Goal: Task Accomplishment & Management: Manage account settings

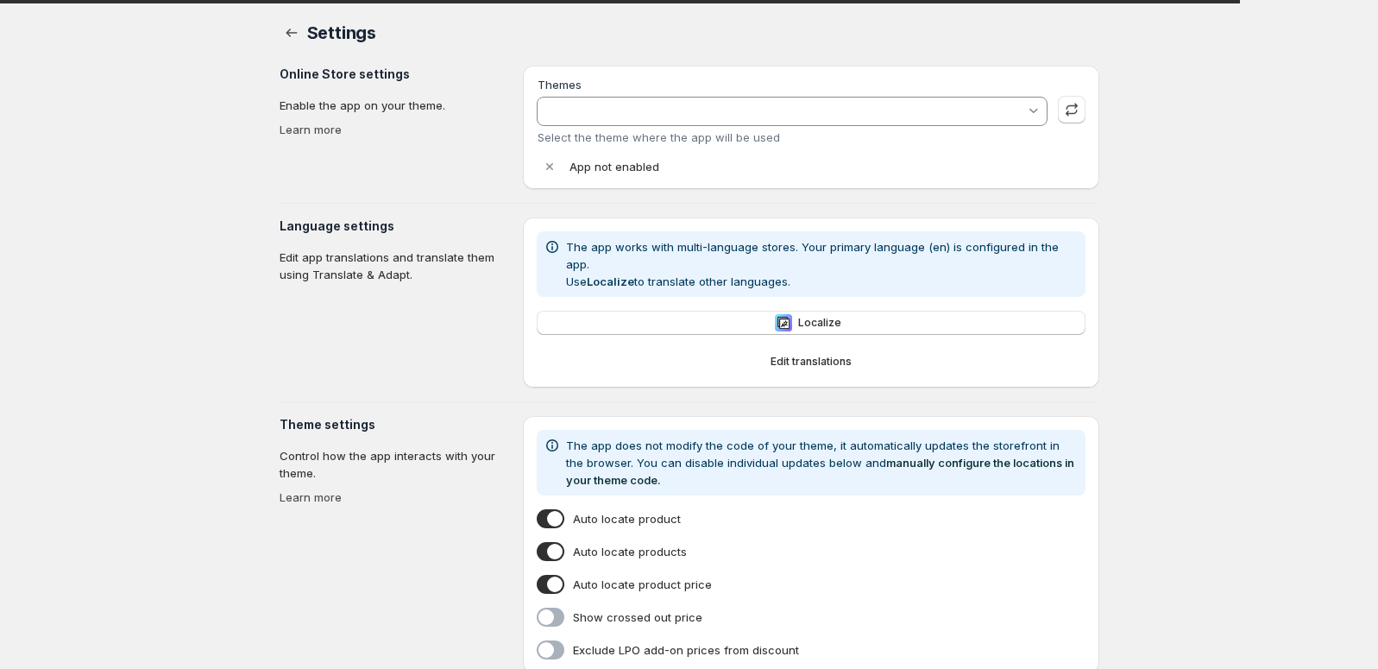
type input "[PERSON_NAME]"
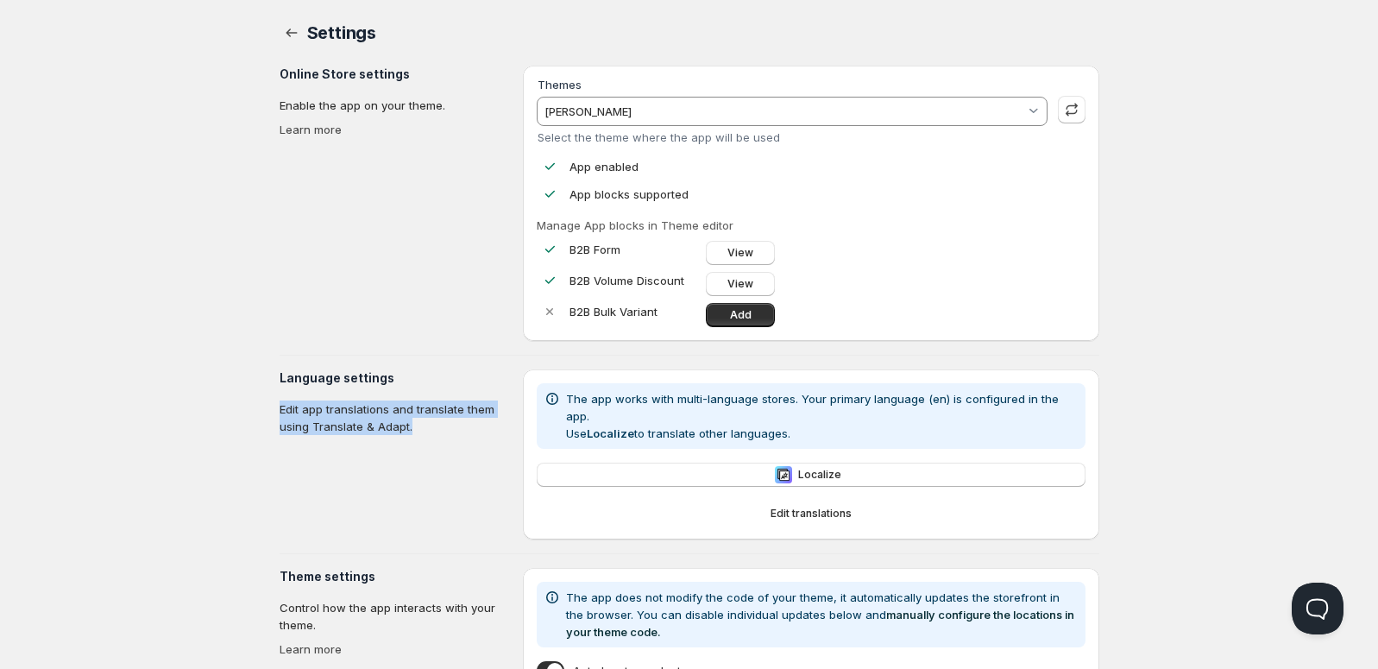
drag, startPoint x: 272, startPoint y: 412, endPoint x: 436, endPoint y: 436, distance: 165.7
click at [438, 439] on div "Settings. This page is ready Settings Online Store settings Enable the app on y…" at bounding box center [689, 491] width 861 height 982
click at [405, 429] on p "Edit app translations and translate them using Translate & Adapt." at bounding box center [395, 417] width 230 height 35
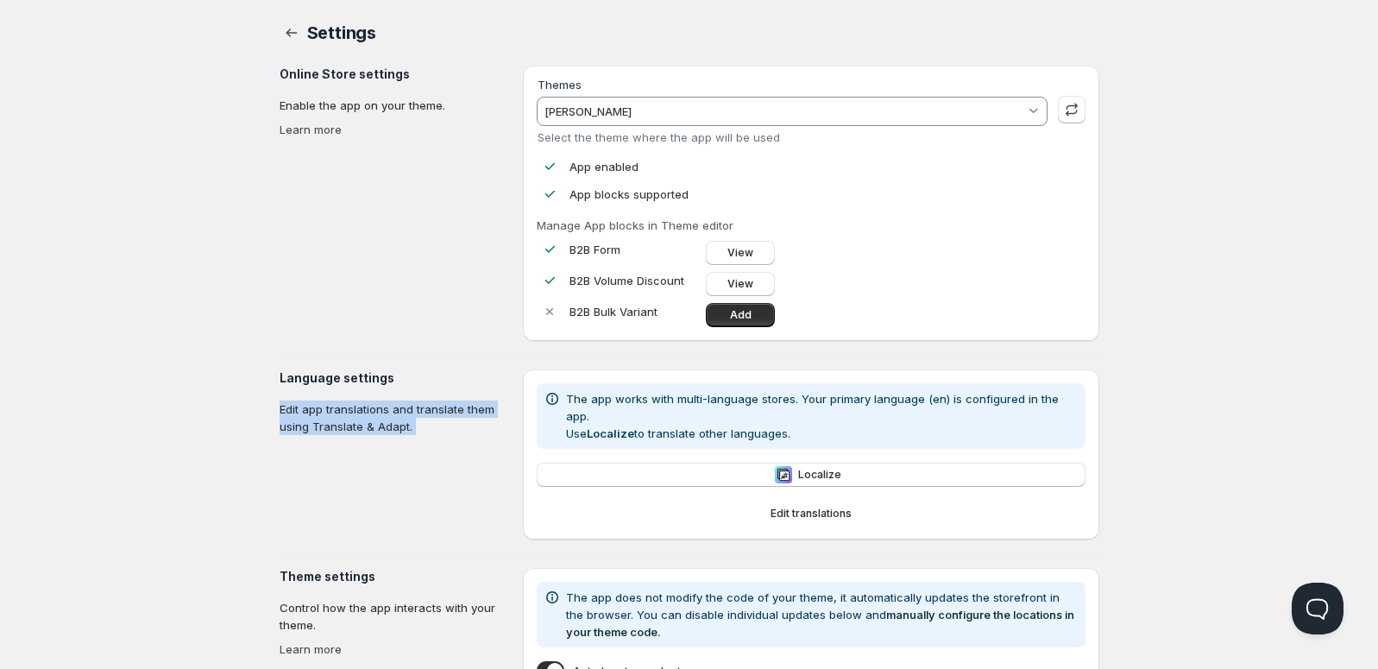
click at [439, 429] on p "Edit app translations and translate them using Translate & Adapt." at bounding box center [395, 417] width 230 height 35
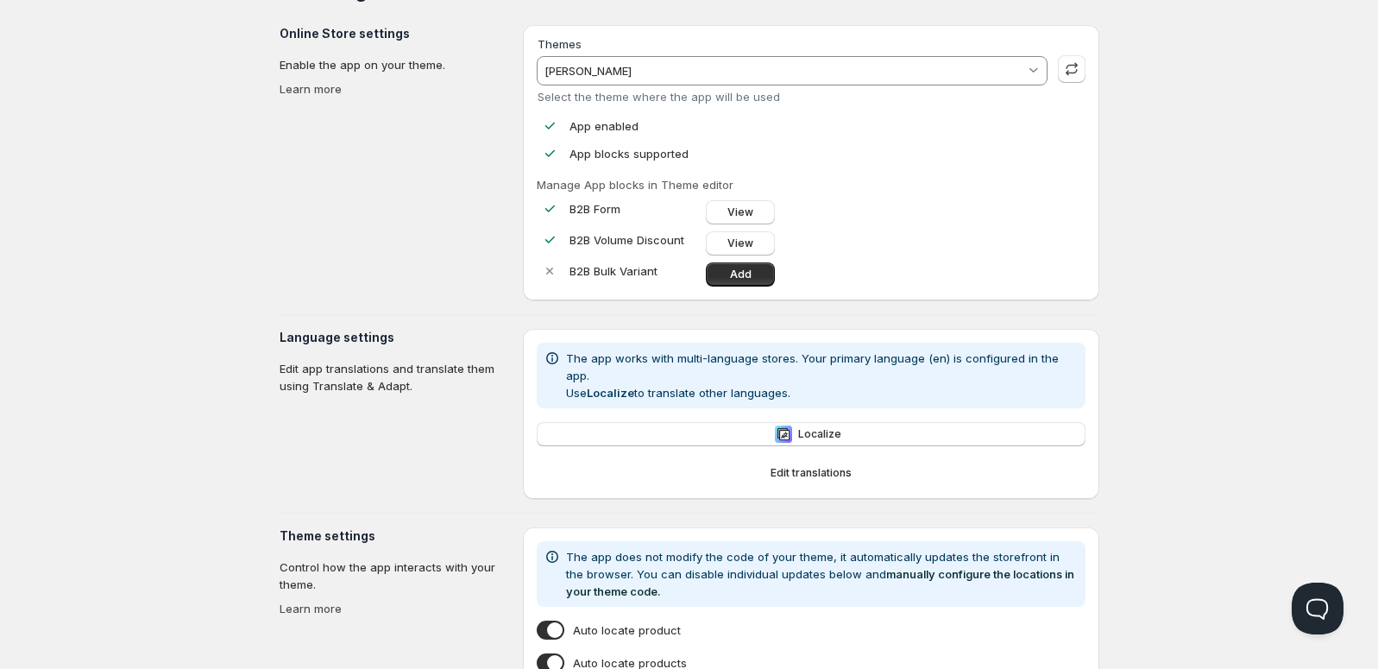
scroll to position [45, 0]
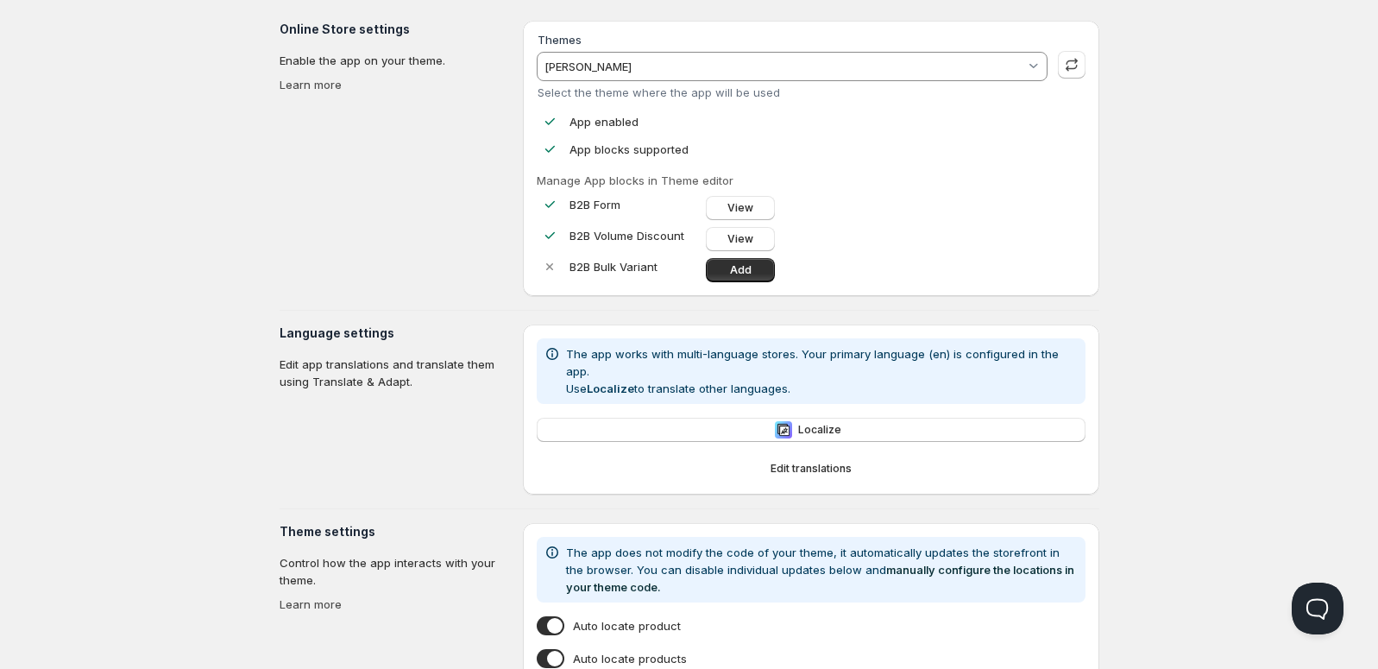
drag, startPoint x: 580, startPoint y: 364, endPoint x: 851, endPoint y: 376, distance: 271.2
click at [858, 378] on div "The app works with multi-language stores. Your primary language (en) is configu…" at bounding box center [811, 371] width 548 height 66
click at [822, 359] on p "The app works with multi-language stores. Your primary language (en) is configu…" at bounding box center [822, 371] width 512 height 52
click at [257, 456] on div "Home Pricing Price lists Forms Submissions Settings Features Plans Settings. Th…" at bounding box center [689, 467] width 1378 height 1025
click at [814, 462] on span "Edit translations" at bounding box center [810, 469] width 81 height 14
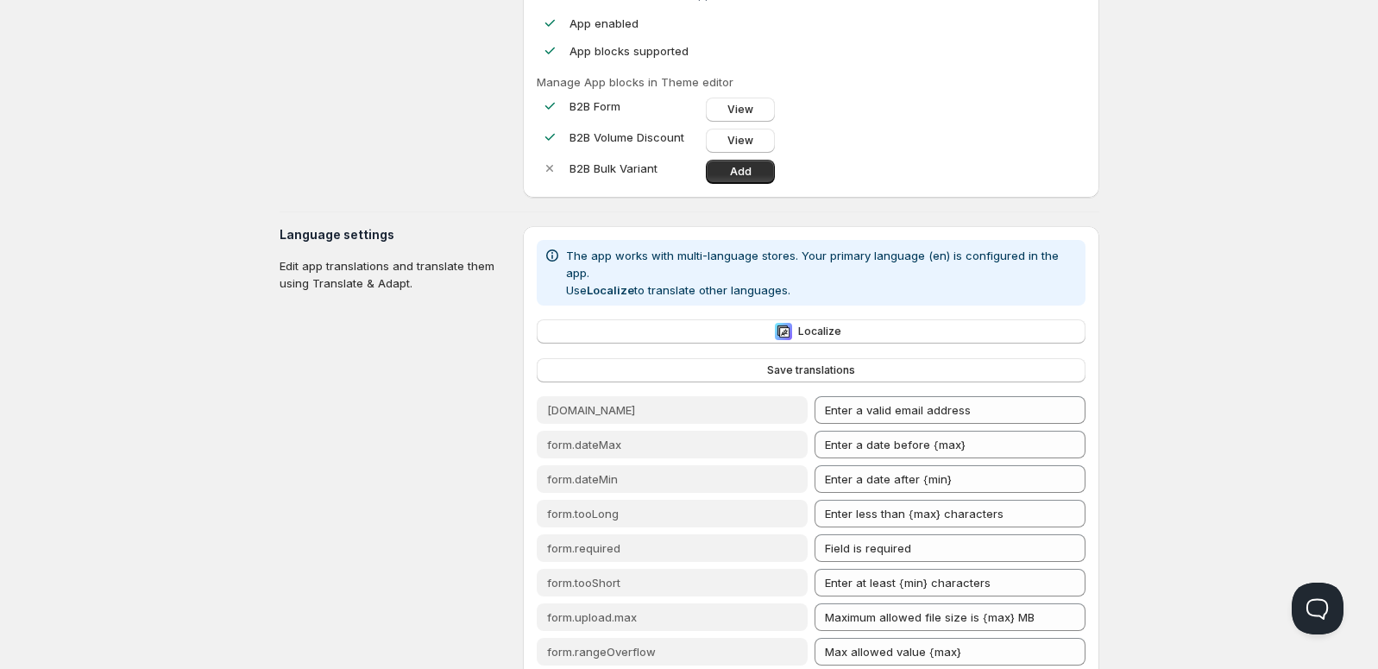
scroll to position [290, 0]
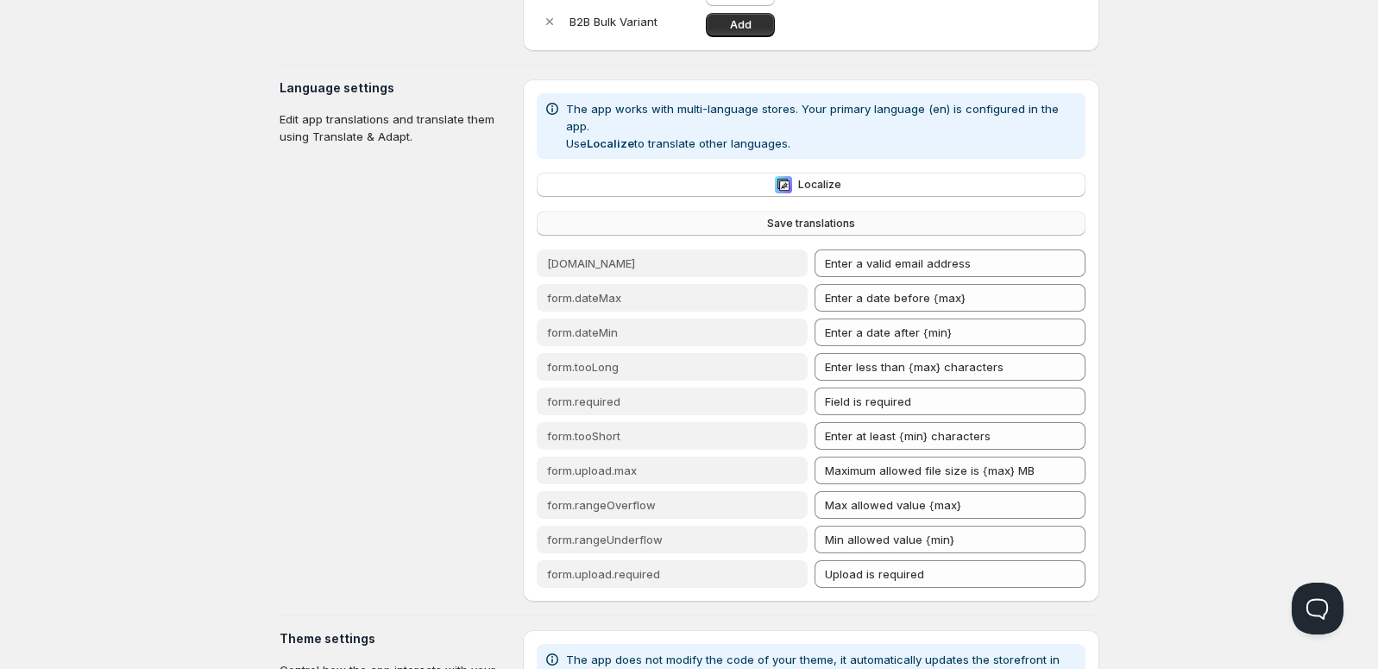
click at [834, 217] on span "Save translations" at bounding box center [811, 224] width 88 height 14
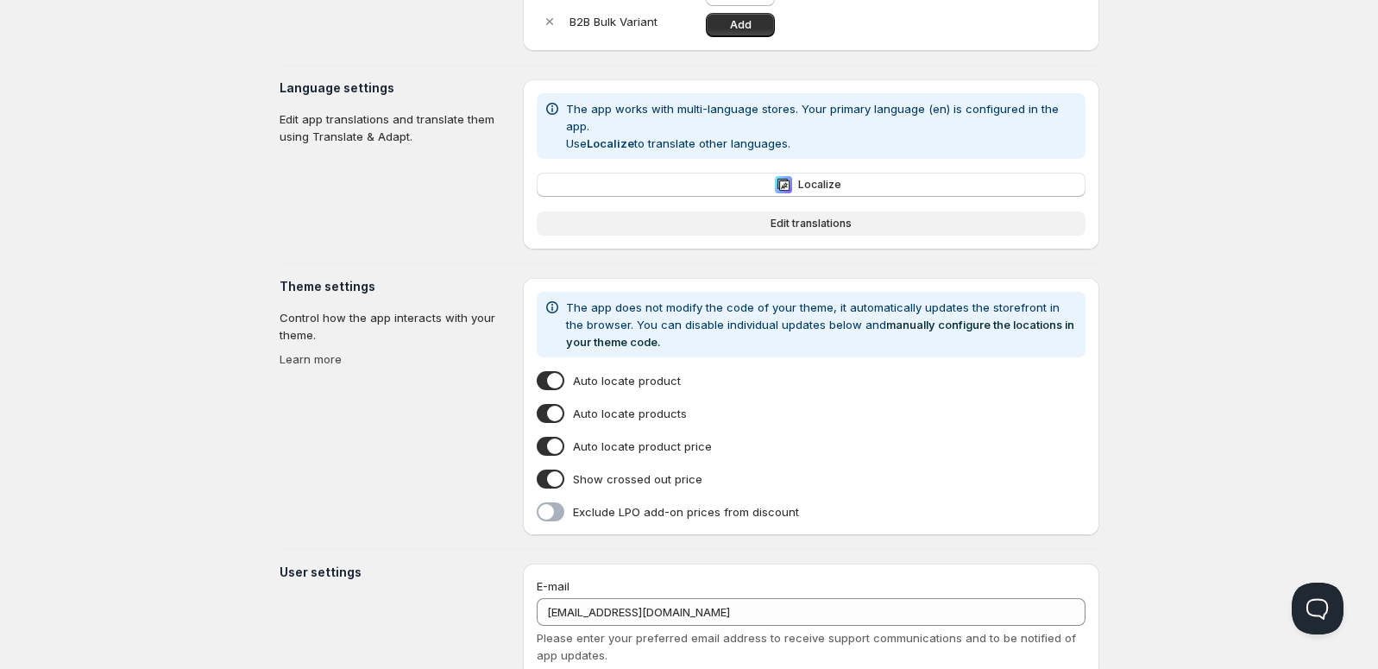
click at [833, 217] on span "Edit translations" at bounding box center [810, 224] width 81 height 14
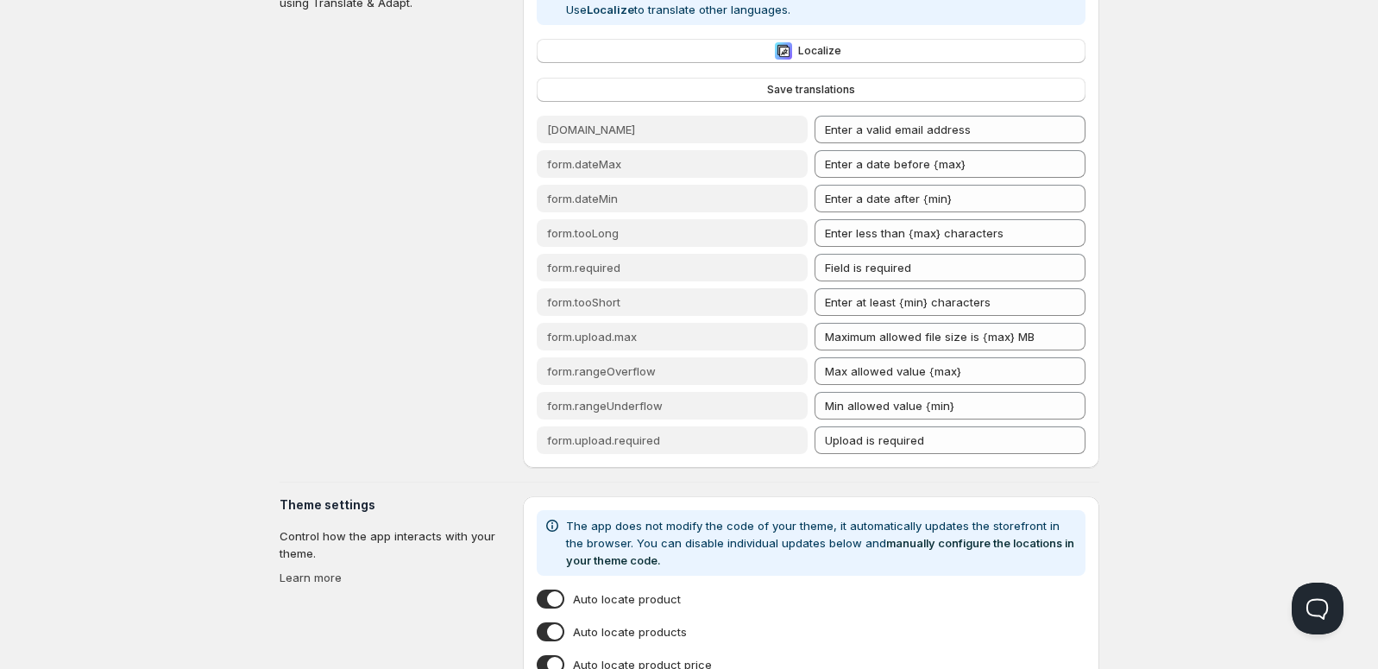
scroll to position [331, 0]
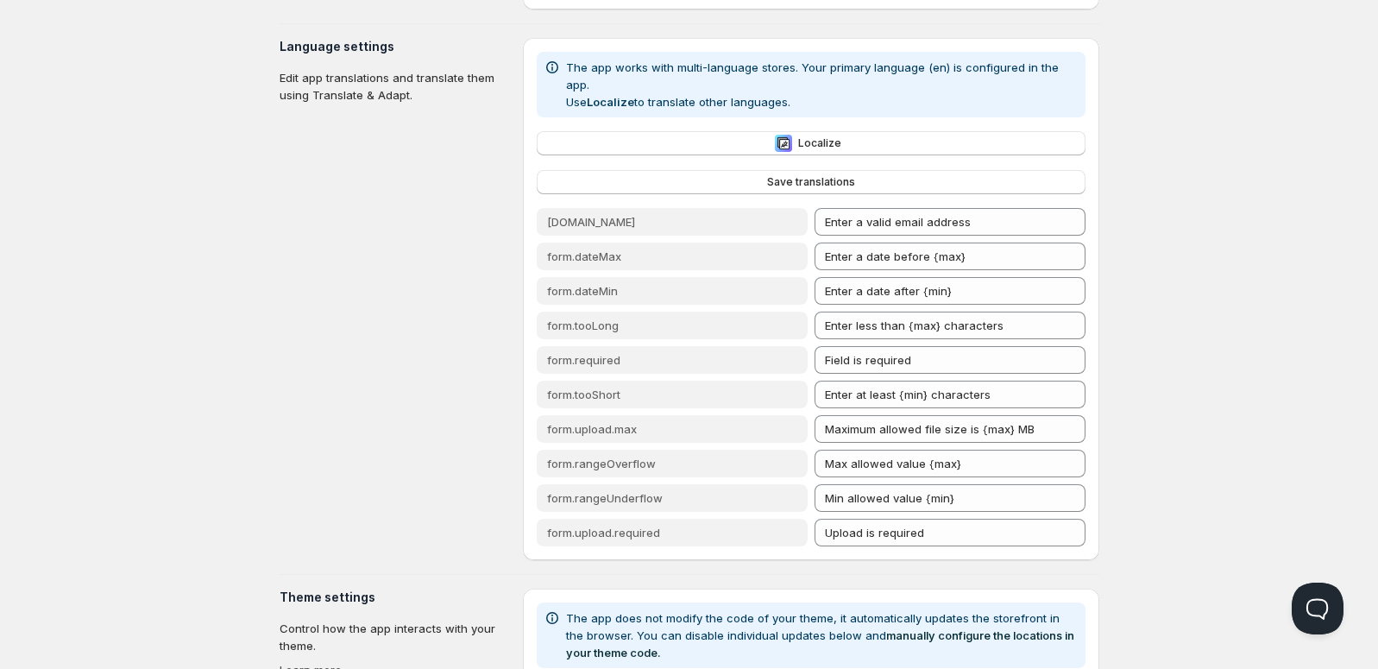
click at [280, 296] on section "Language settings Edit app translations and translate them using Translate & Ad…" at bounding box center [395, 299] width 230 height 522
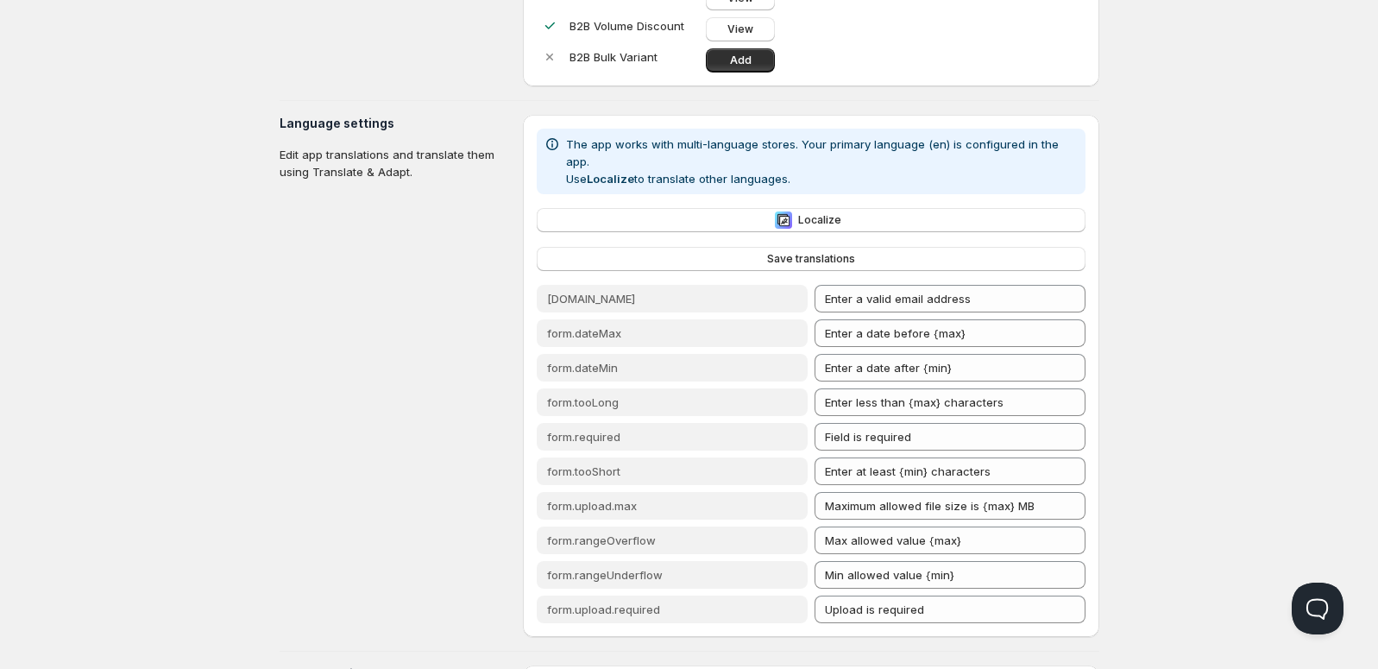
scroll to position [258, 0]
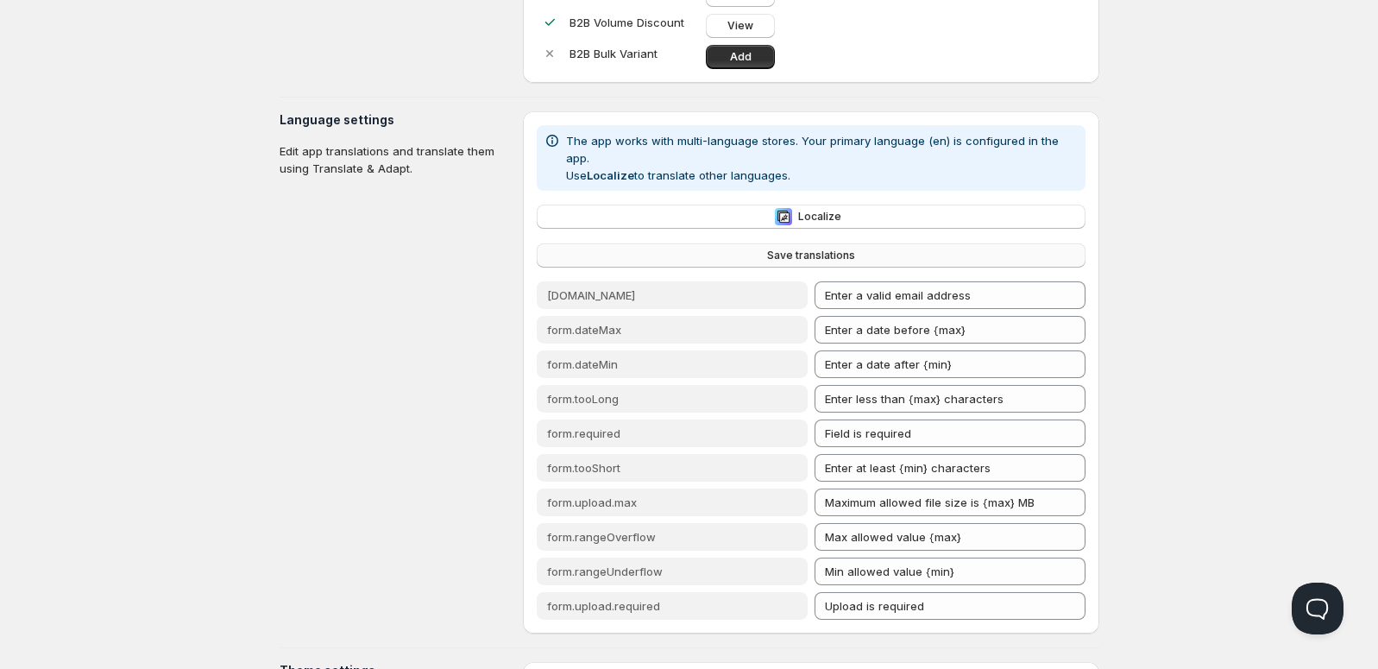
click at [747, 243] on button "Save translations" at bounding box center [811, 255] width 548 height 24
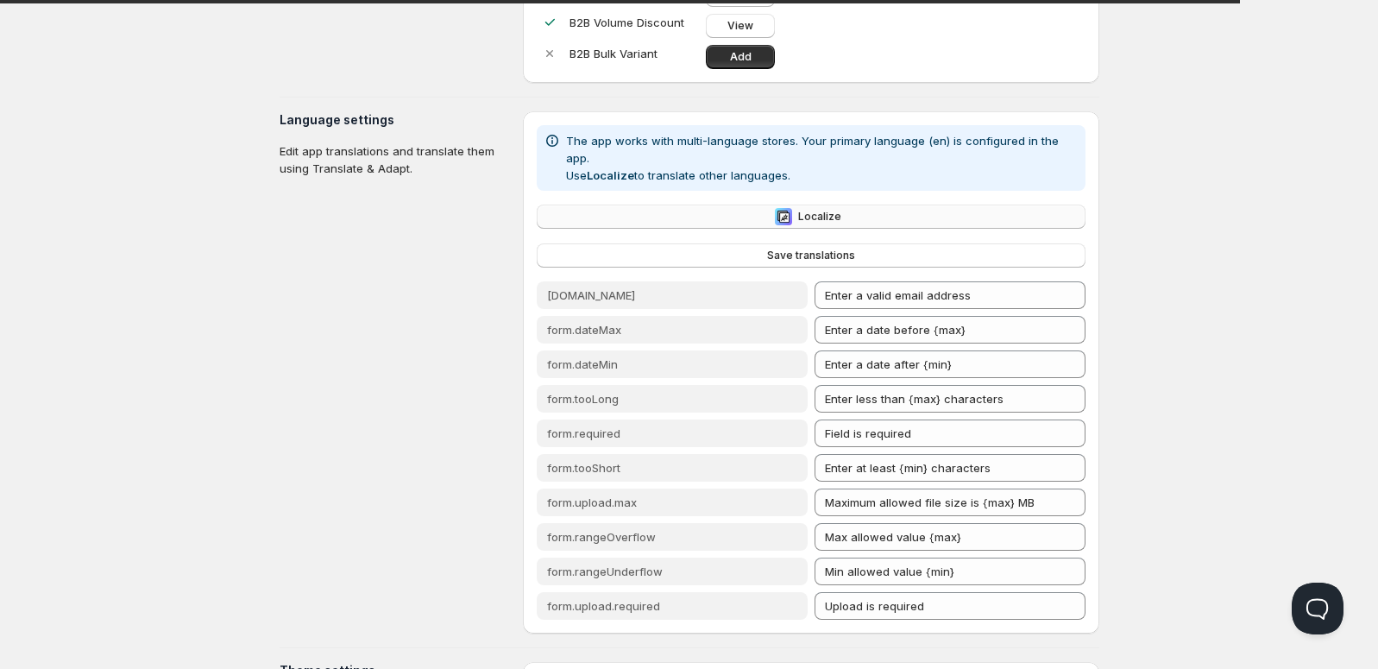
click at [828, 210] on span "Localize" at bounding box center [819, 217] width 43 height 14
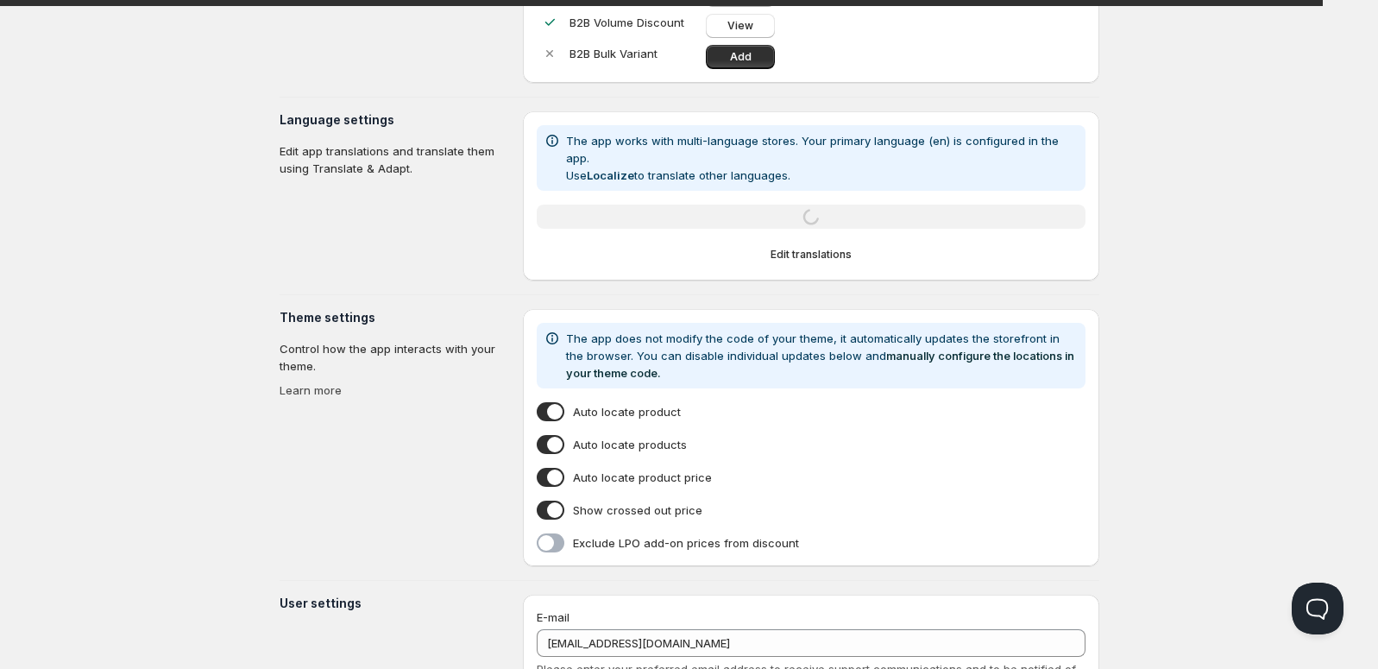
click at [405, 260] on section "Language settings Edit app translations and translate them using Translate & Ad…" at bounding box center [395, 195] width 230 height 169
click at [268, 228] on div "Settings. This page is ready Settings Online Store settings Enable the app on y…" at bounding box center [689, 232] width 861 height 981
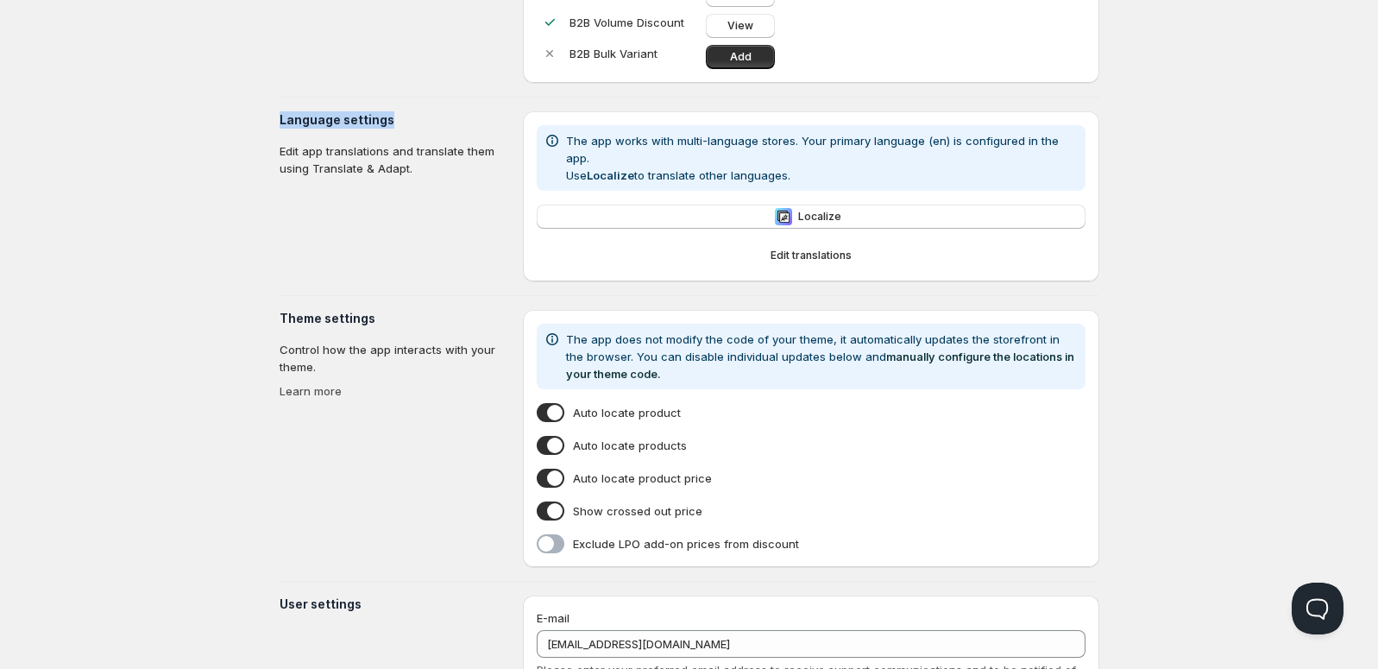
drag, startPoint x: 268, startPoint y: 119, endPoint x: 414, endPoint y: 117, distance: 145.8
click at [418, 121] on div "Settings. This page is ready Settings Online Store settings Enable the app on y…" at bounding box center [689, 233] width 861 height 982
copy h3 "Language settings"
drag, startPoint x: 353, startPoint y: 227, endPoint x: 367, endPoint y: 225, distance: 13.9
click at [353, 227] on section "Language settings Edit app translations and translate them using Translate & Ad…" at bounding box center [395, 196] width 230 height 170
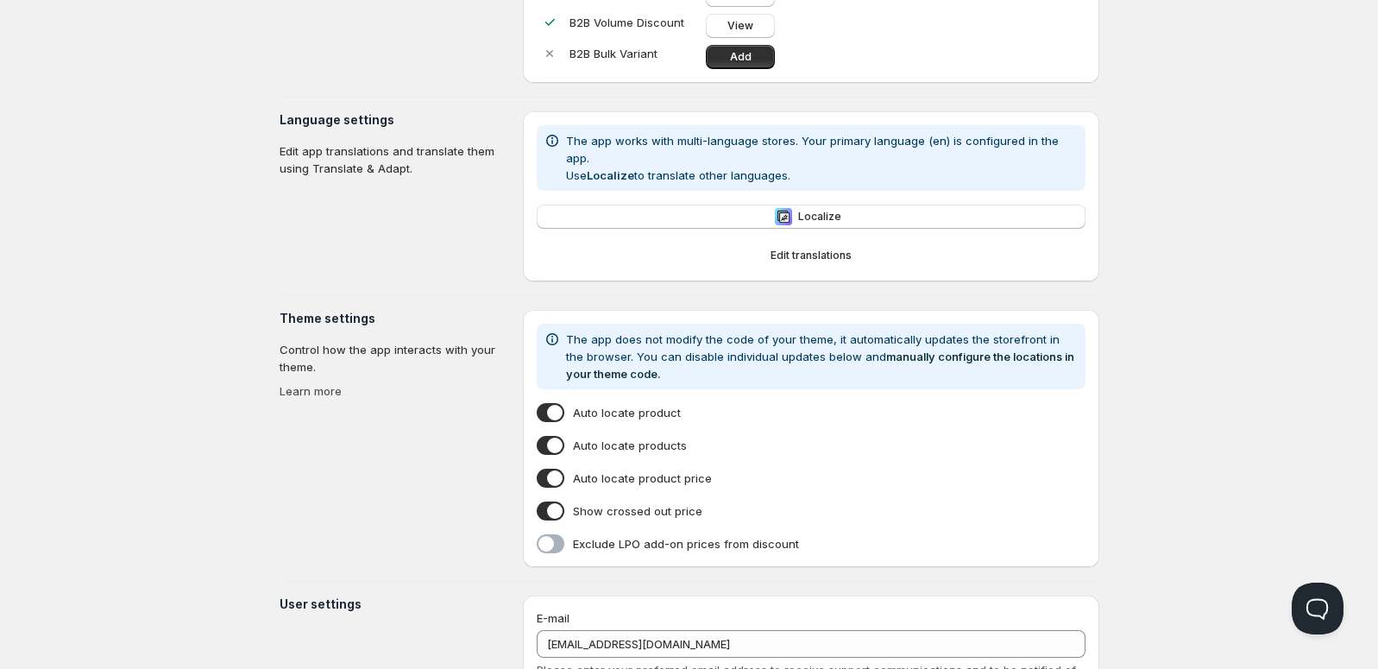
click at [814, 210] on span "Localize" at bounding box center [819, 217] width 43 height 14
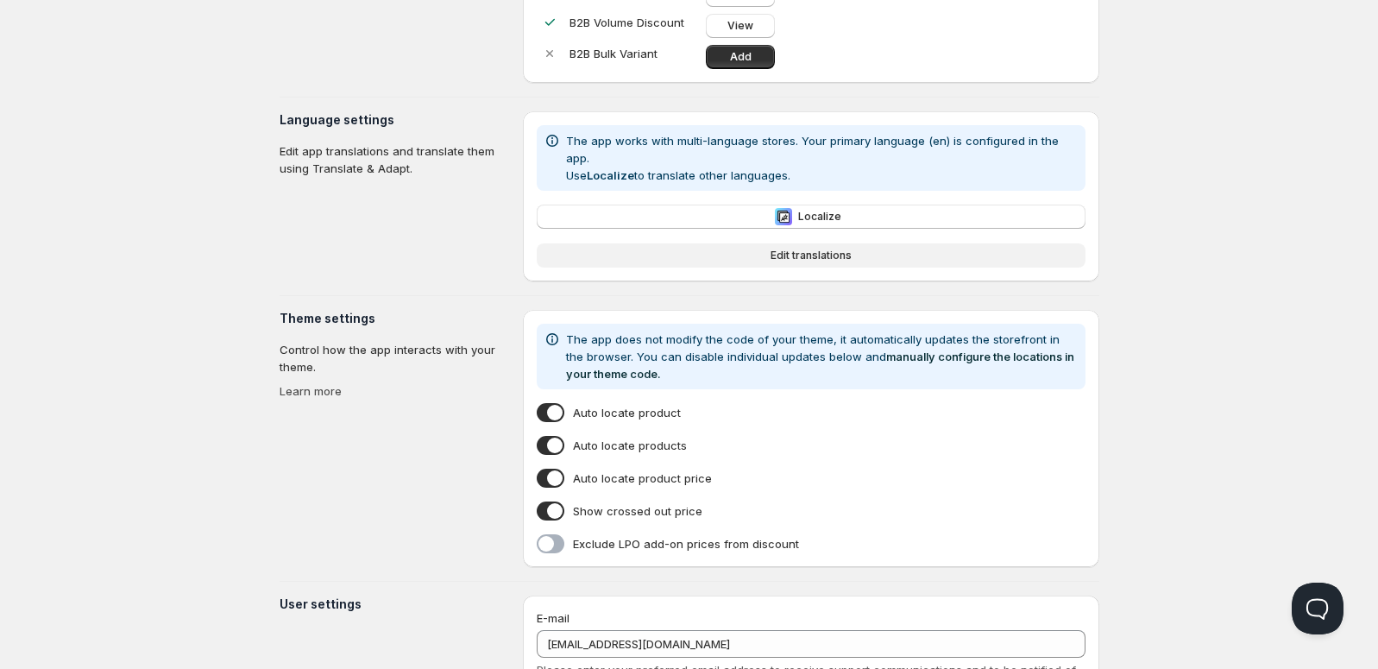
click at [797, 248] on span "Edit translations" at bounding box center [810, 255] width 81 height 14
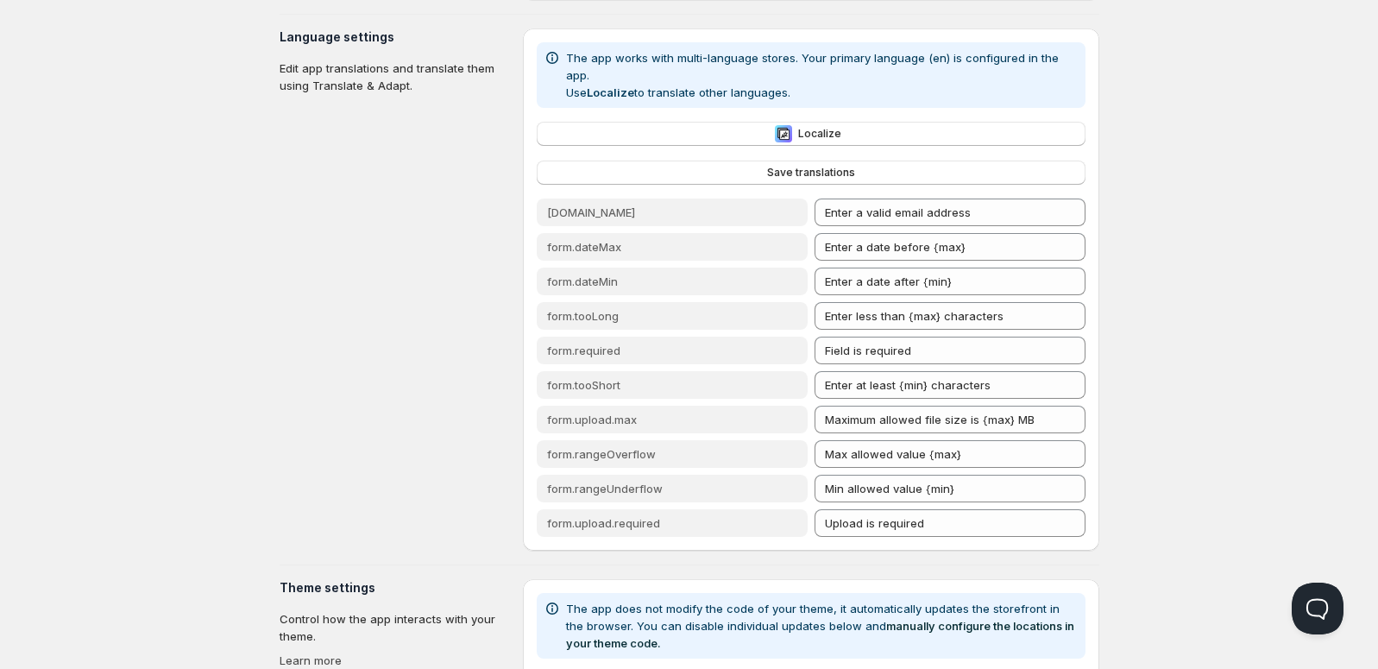
scroll to position [343, 0]
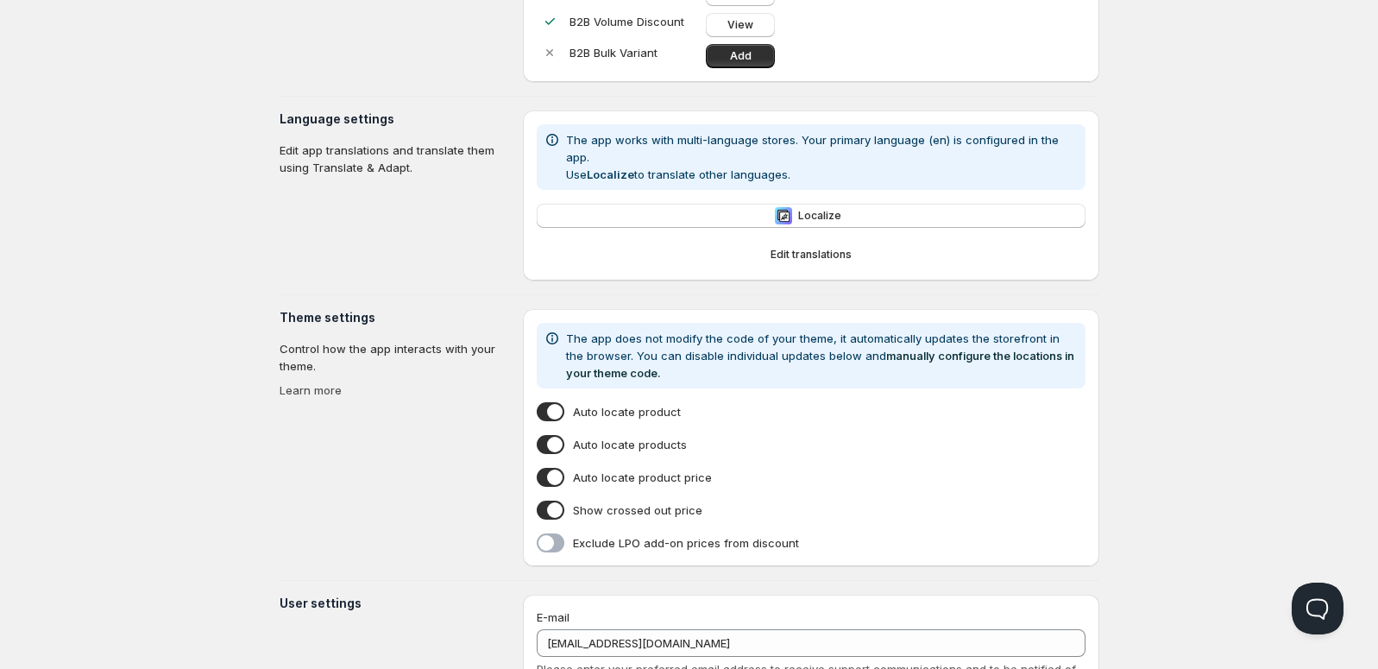
scroll to position [233, 0]
